Goal: Transaction & Acquisition: Purchase product/service

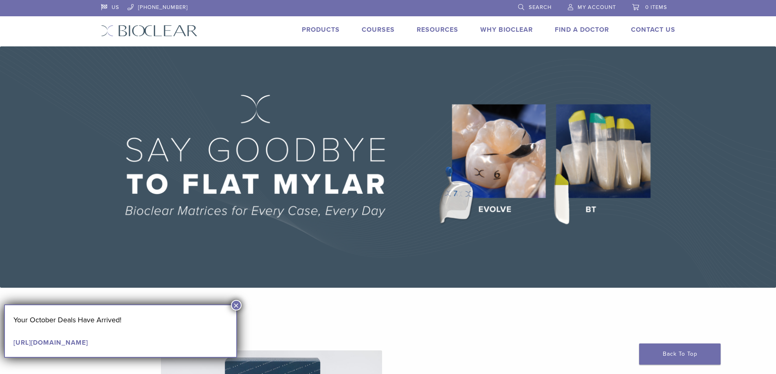
click at [322, 26] on link "Products" at bounding box center [321, 30] width 38 height 8
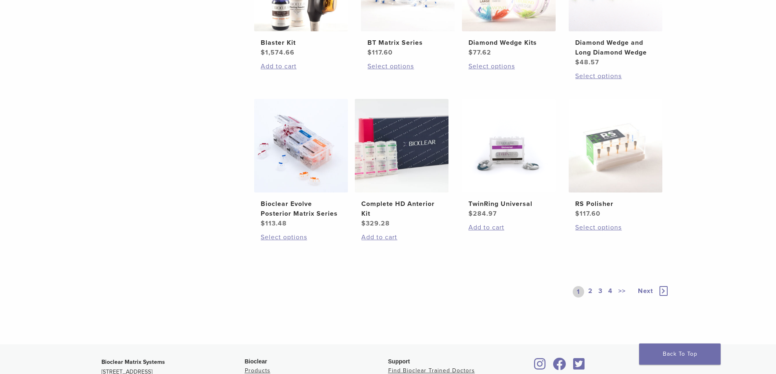
scroll to position [662, 0]
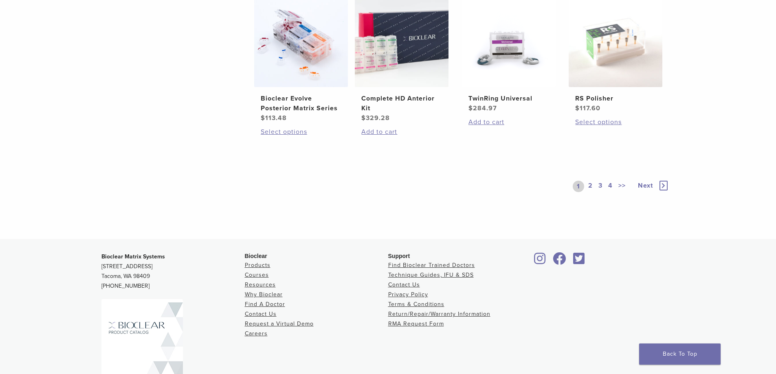
click at [591, 184] on link "2" at bounding box center [591, 186] width 8 height 11
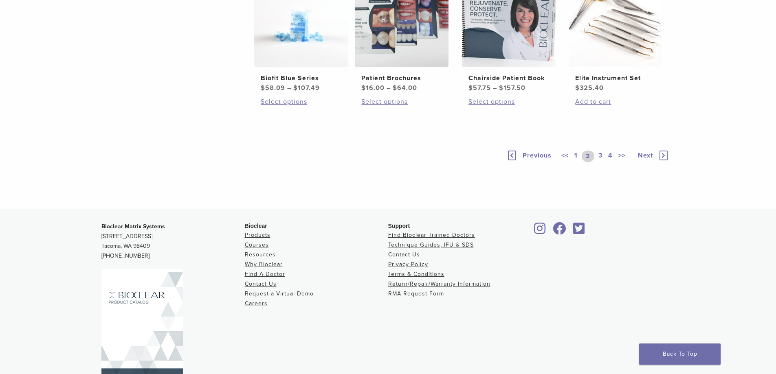
scroll to position [591, 0]
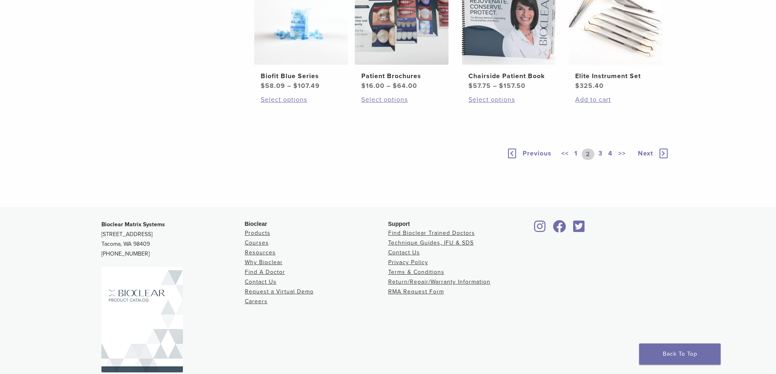
click at [605, 160] on div "<< 1 2 3 4 >>" at bounding box center [595, 154] width 70 height 11
click at [598, 160] on link "3" at bounding box center [600, 154] width 7 height 11
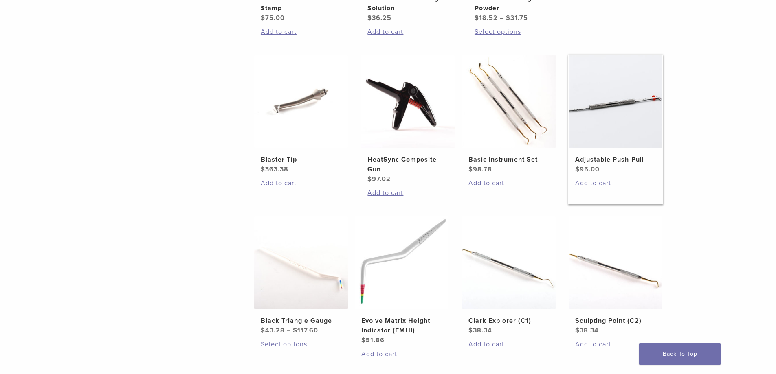
scroll to position [438, 0]
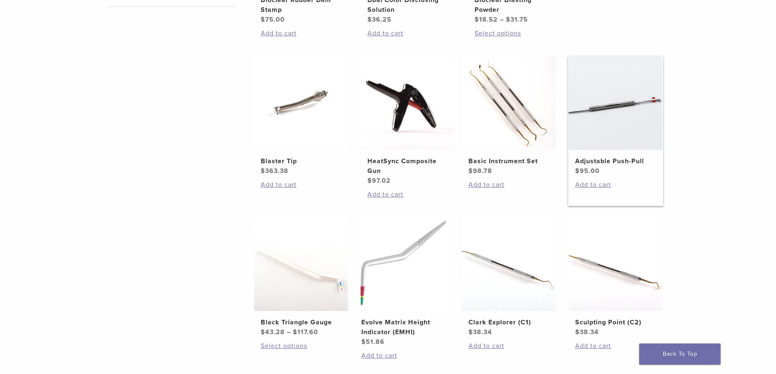
click at [638, 117] on img at bounding box center [616, 103] width 94 height 94
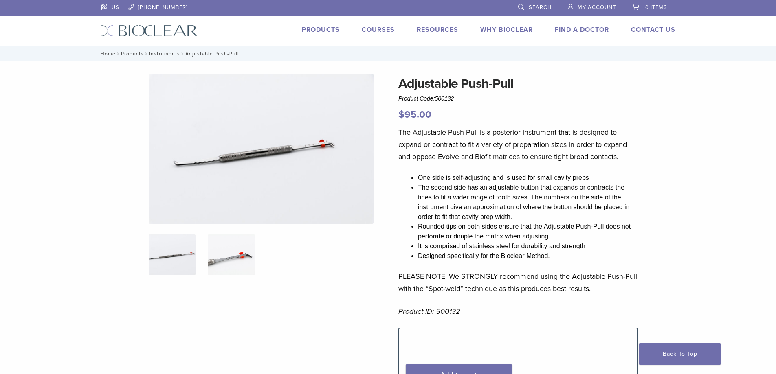
click at [230, 259] on img at bounding box center [231, 255] width 47 height 41
